Goal: Check status: Check status

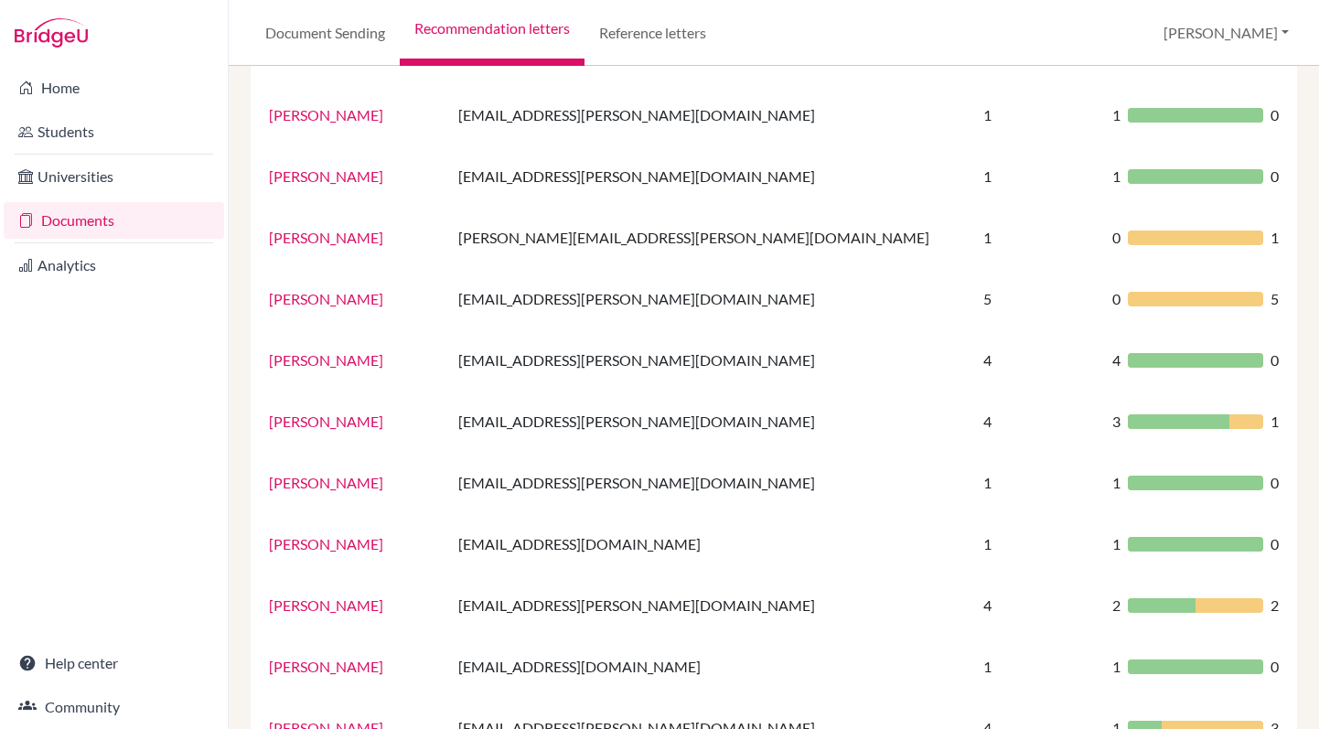
scroll to position [541, 0]
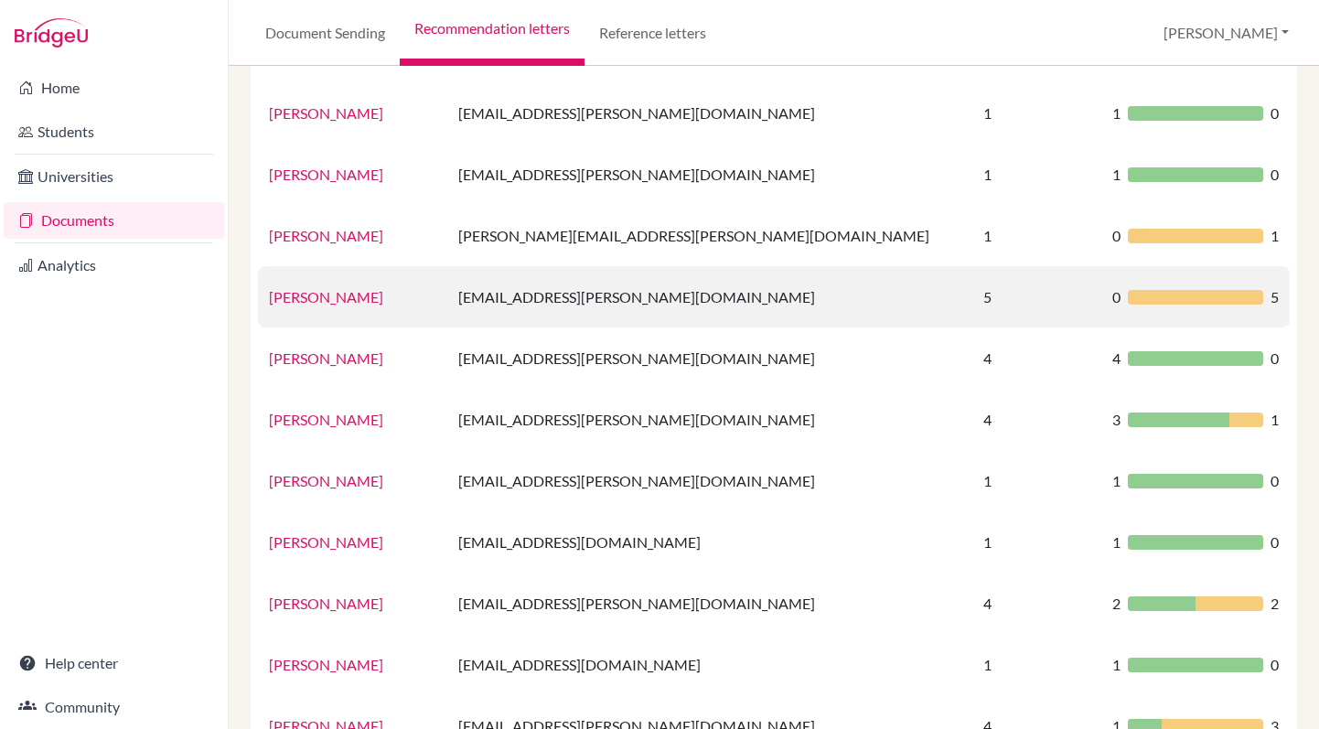
click at [1127, 301] on div at bounding box center [1194, 297] width 135 height 15
click at [291, 300] on link "Kimbal Romney" at bounding box center [326, 296] width 114 height 17
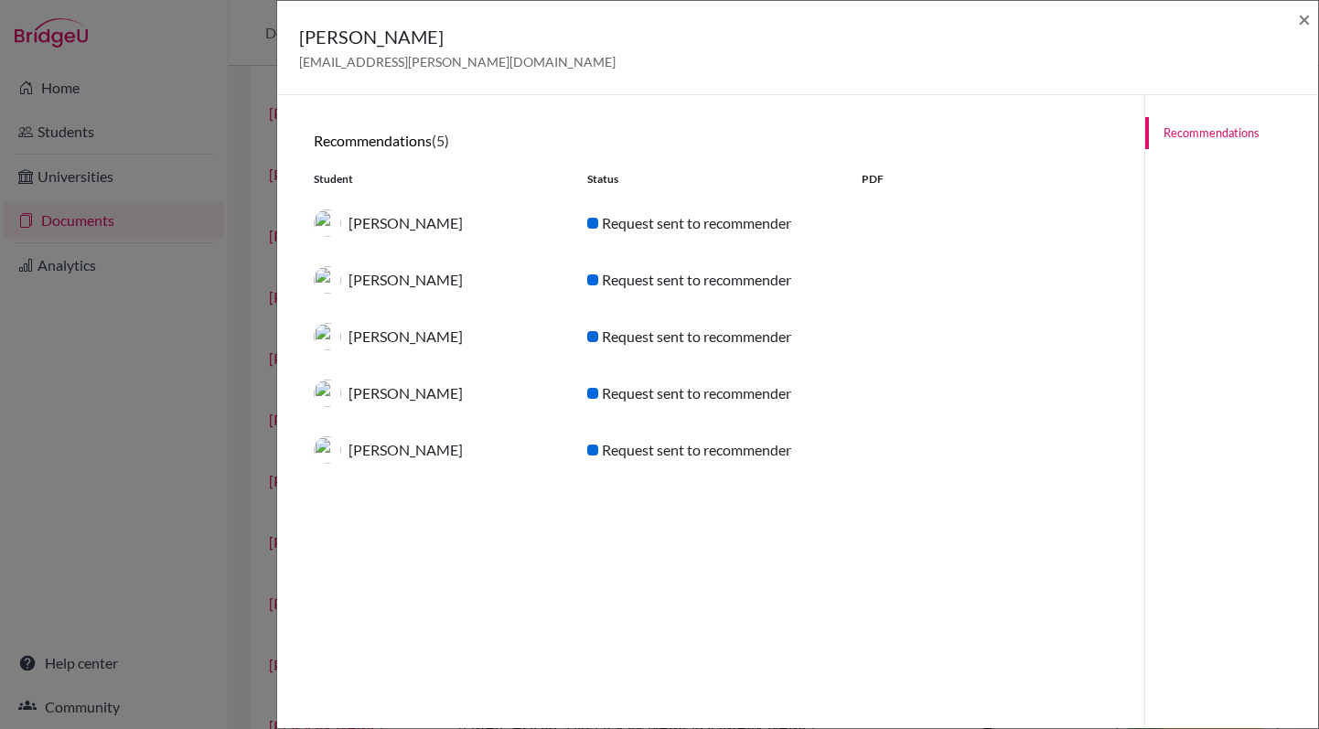
click at [1220, 130] on link "Recommendations" at bounding box center [1231, 133] width 173 height 32
click at [1300, 19] on span "×" at bounding box center [1304, 18] width 13 height 27
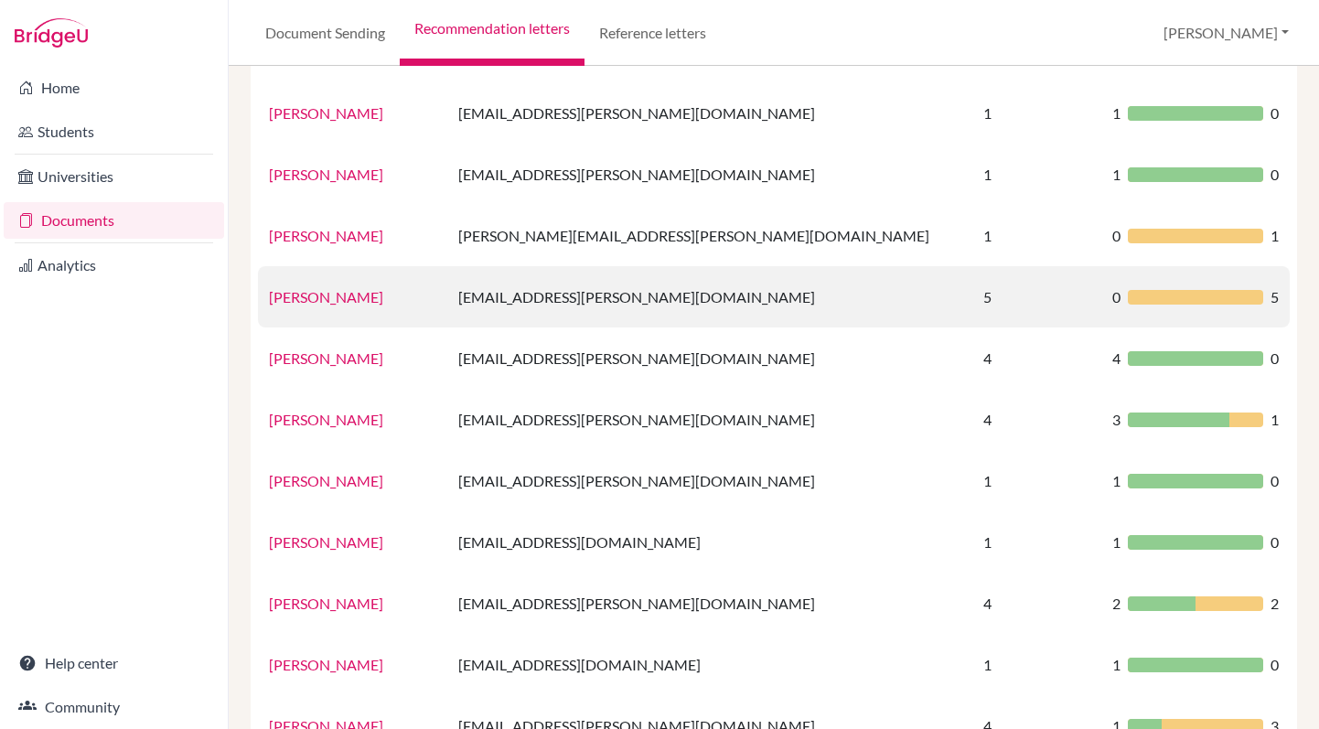
click at [305, 296] on link "Kimbal Romney" at bounding box center [326, 296] width 114 height 17
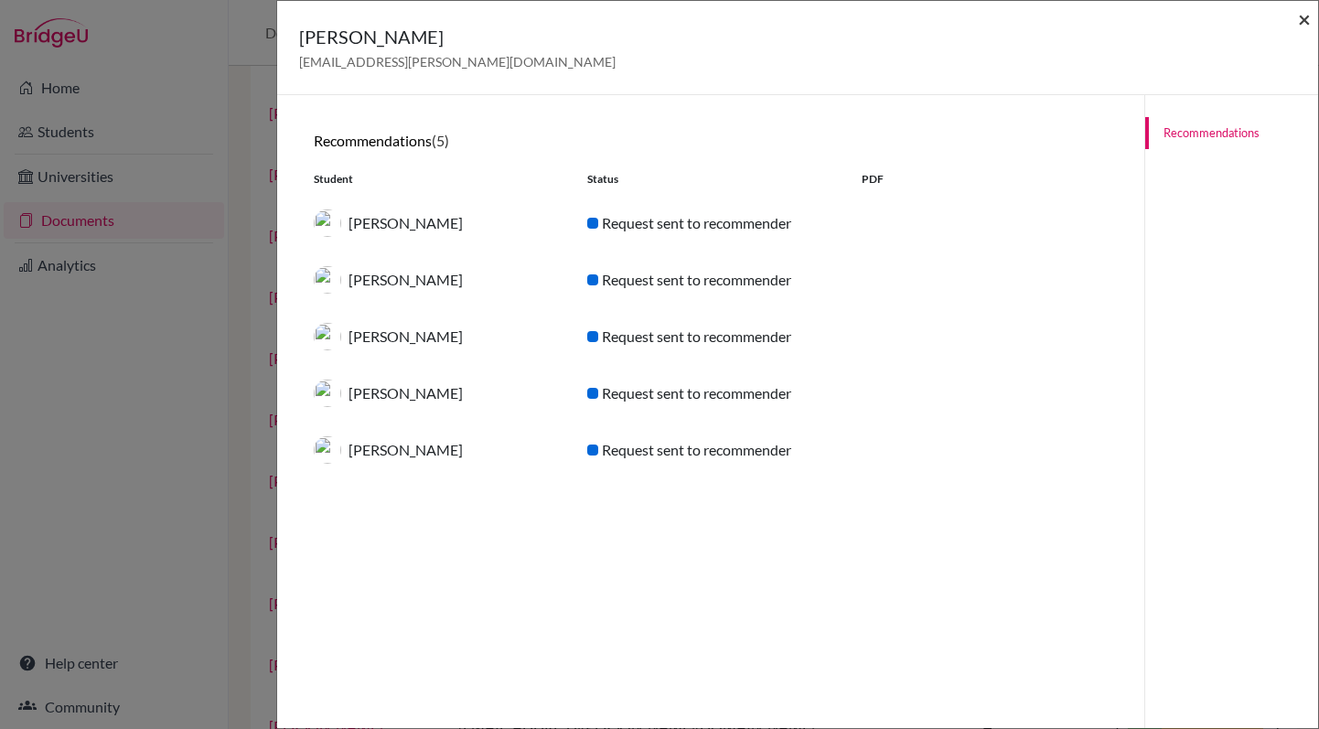
click at [1298, 27] on span "×" at bounding box center [1304, 18] width 13 height 27
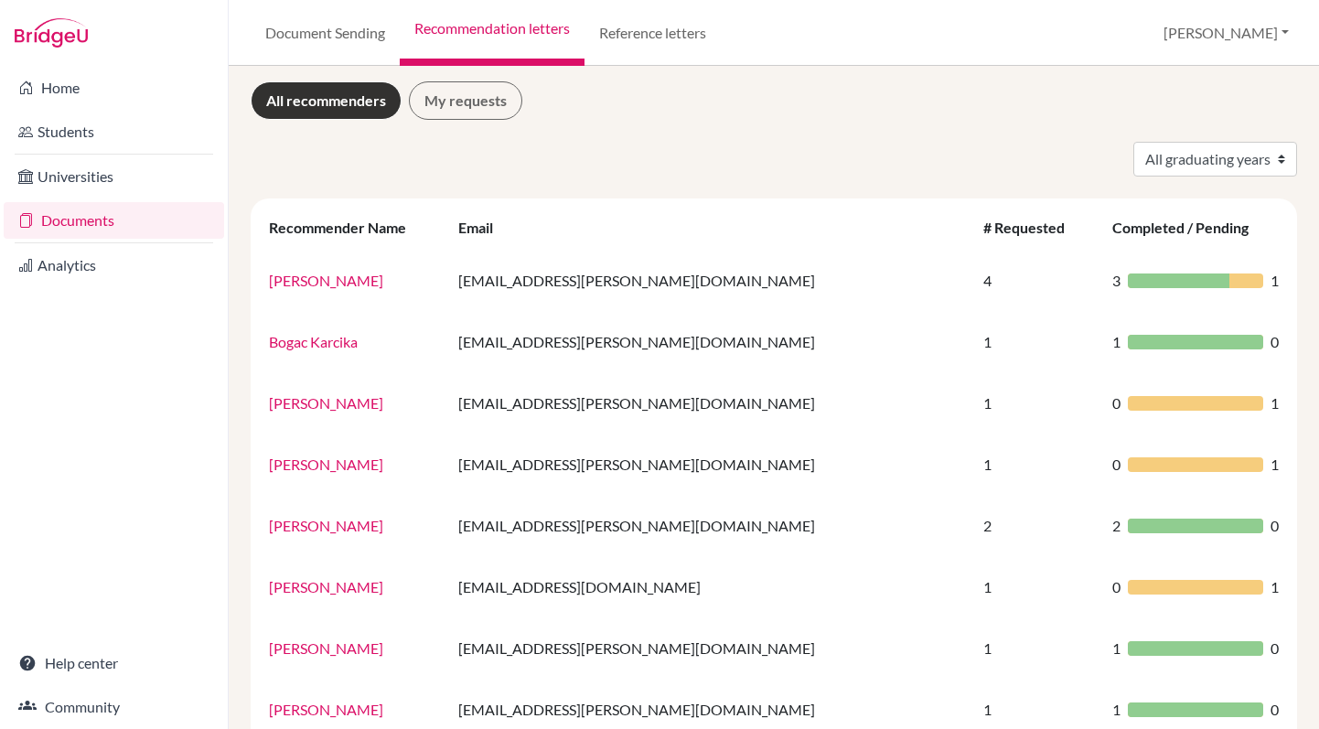
scroll to position [0, 0]
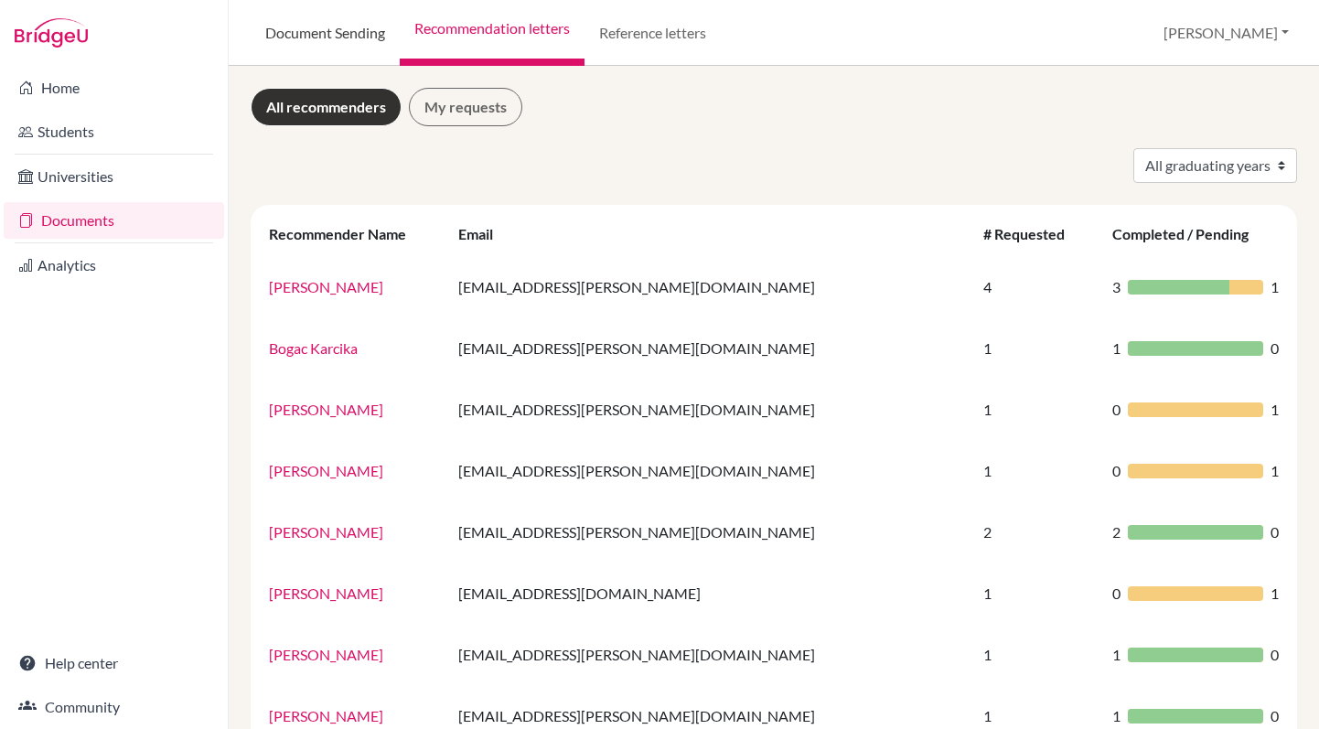
click at [331, 34] on link "Document Sending" at bounding box center [325, 33] width 149 height 66
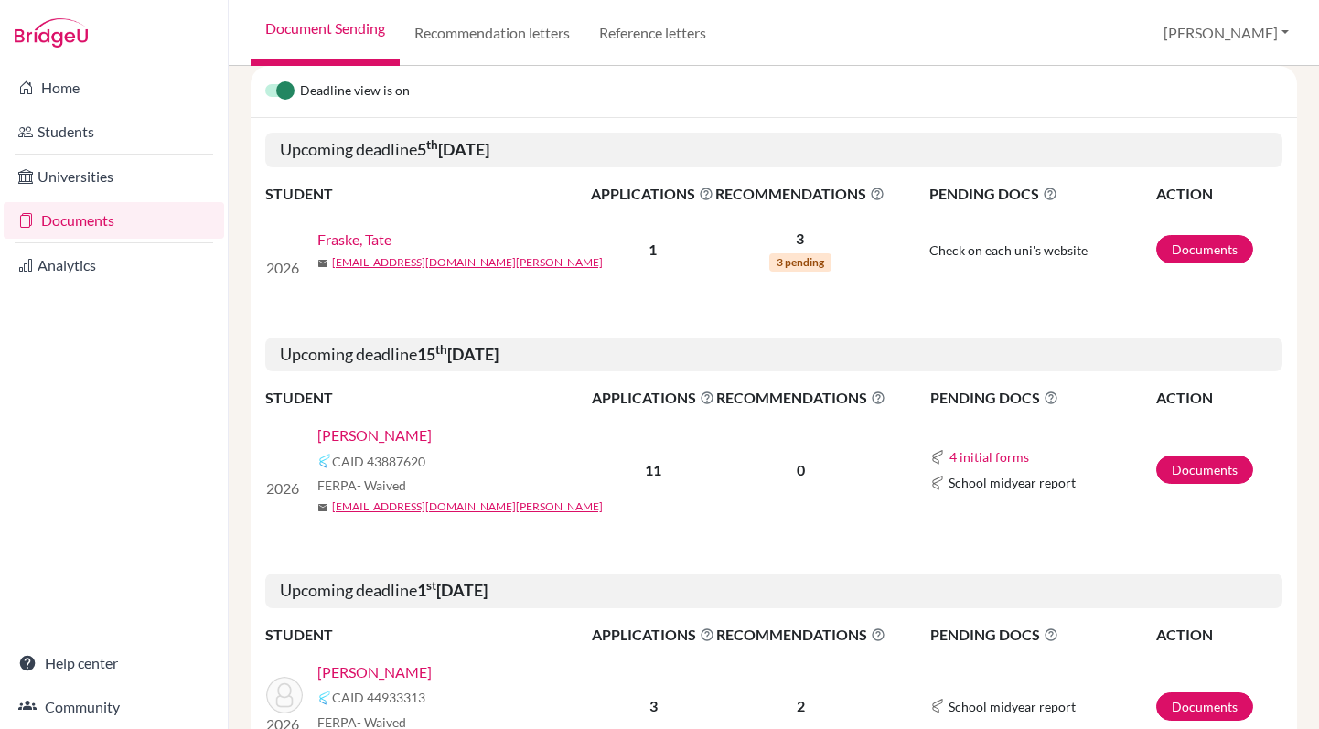
scroll to position [257, 0]
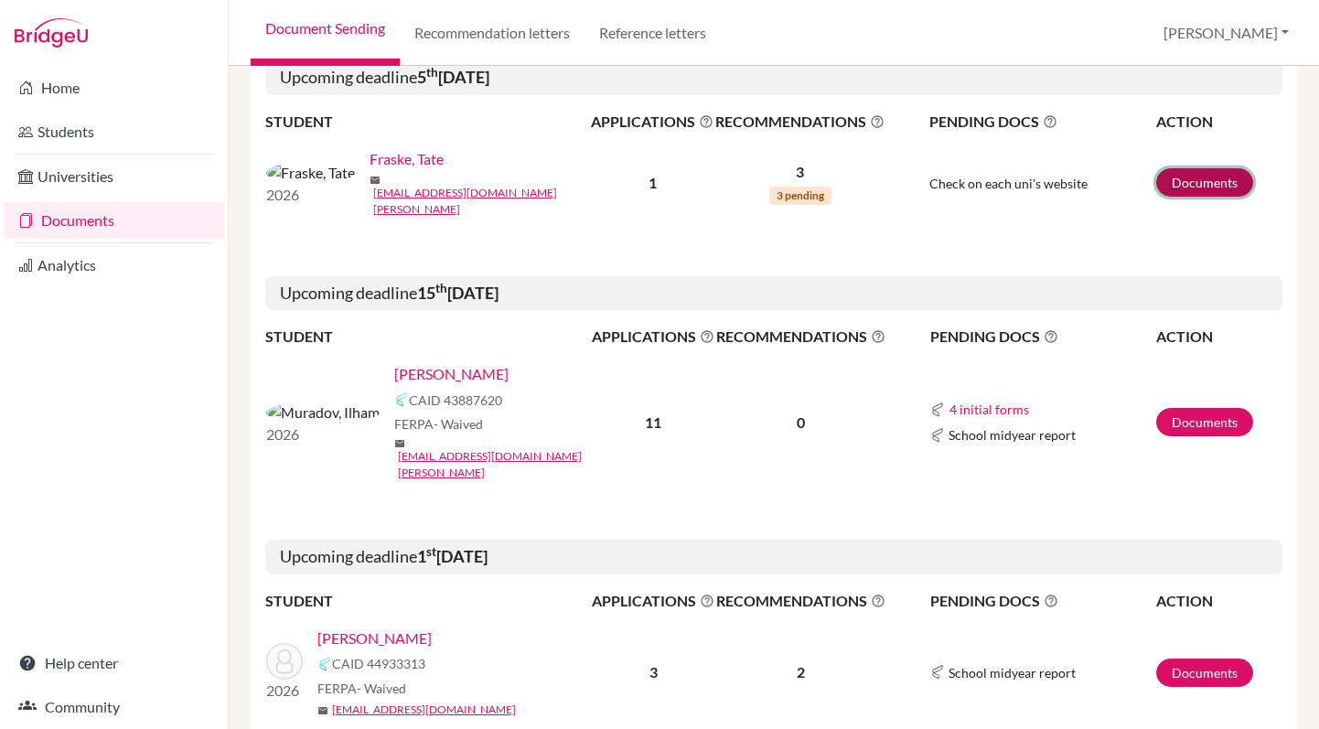
click at [1204, 176] on link "Documents" at bounding box center [1204, 182] width 97 height 28
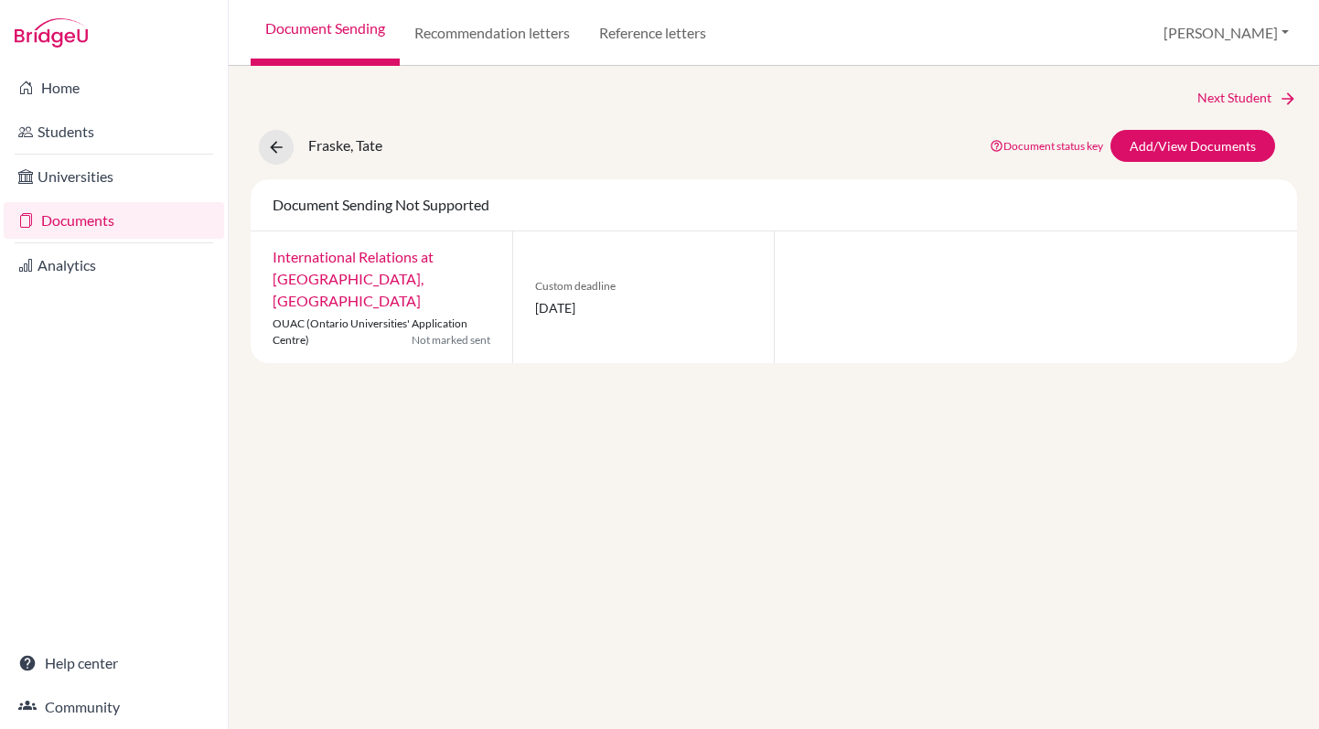
click at [1009, 148] on link "Document status key" at bounding box center [1045, 146] width 113 height 14
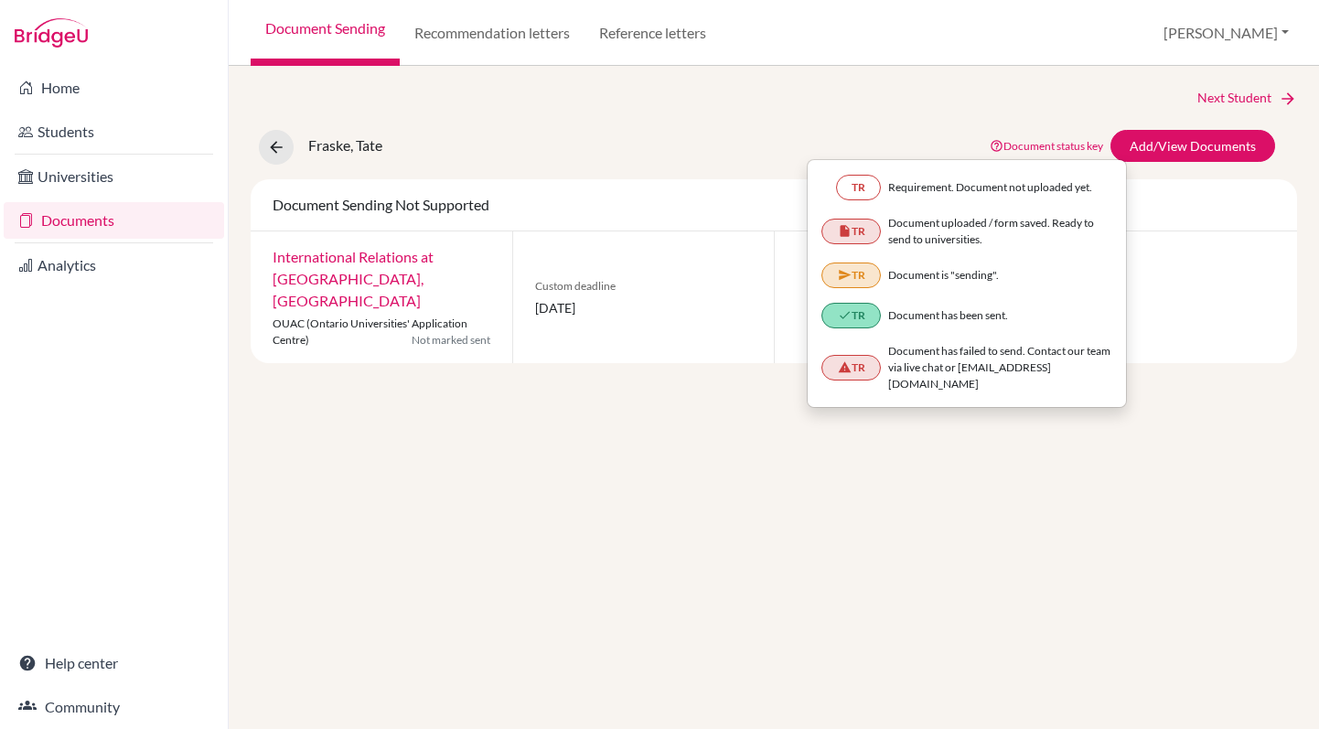
click at [588, 144] on div "Fraske, Tate Document status key TR Requirement. Document not uploaded yet. TR …" at bounding box center [774, 147] width 1074 height 35
